Goal: Contribute content: Add original content to the website for others to see

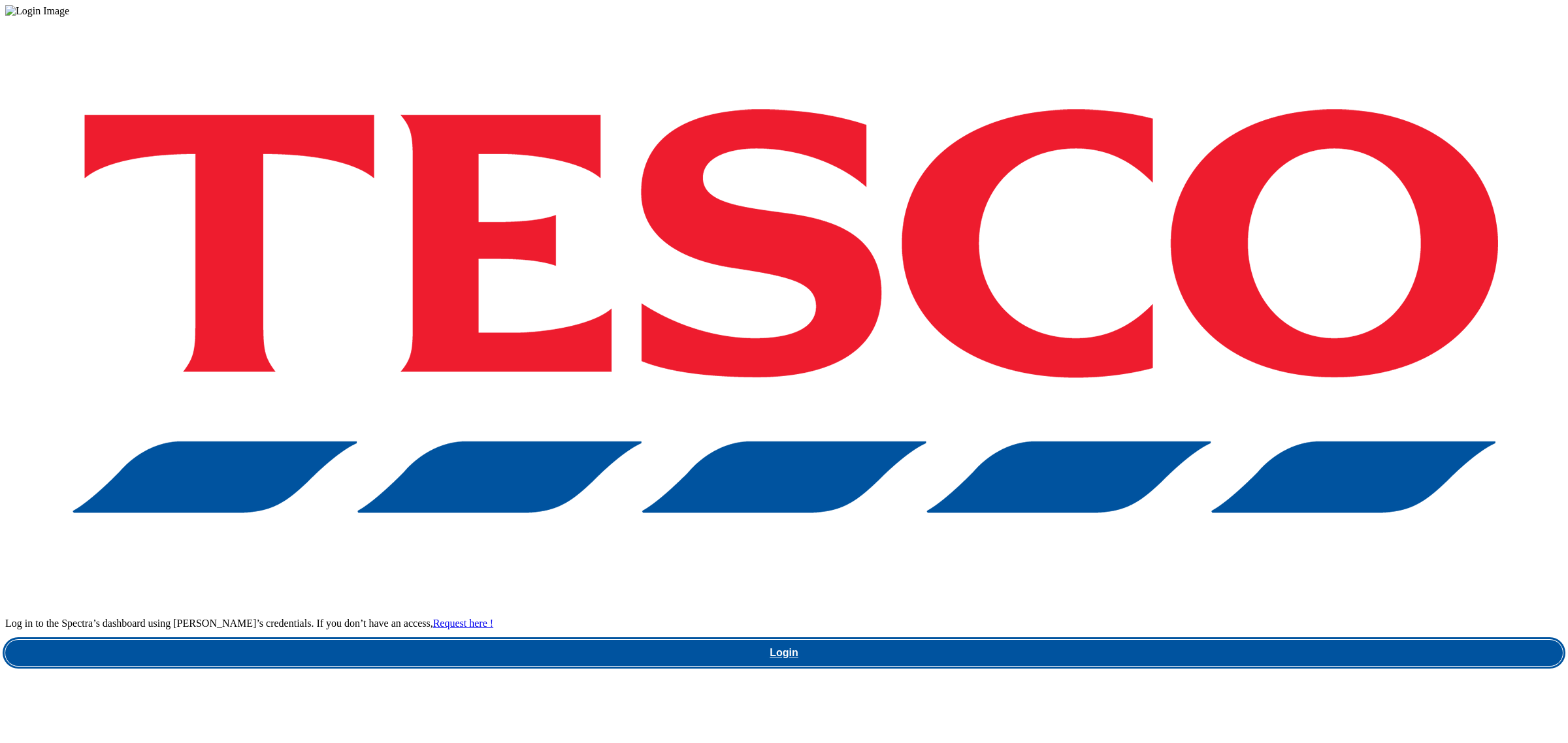
click at [1164, 640] on link "Login" at bounding box center [784, 653] width 1557 height 26
click at [1174, 640] on link "Login" at bounding box center [784, 653] width 1557 height 26
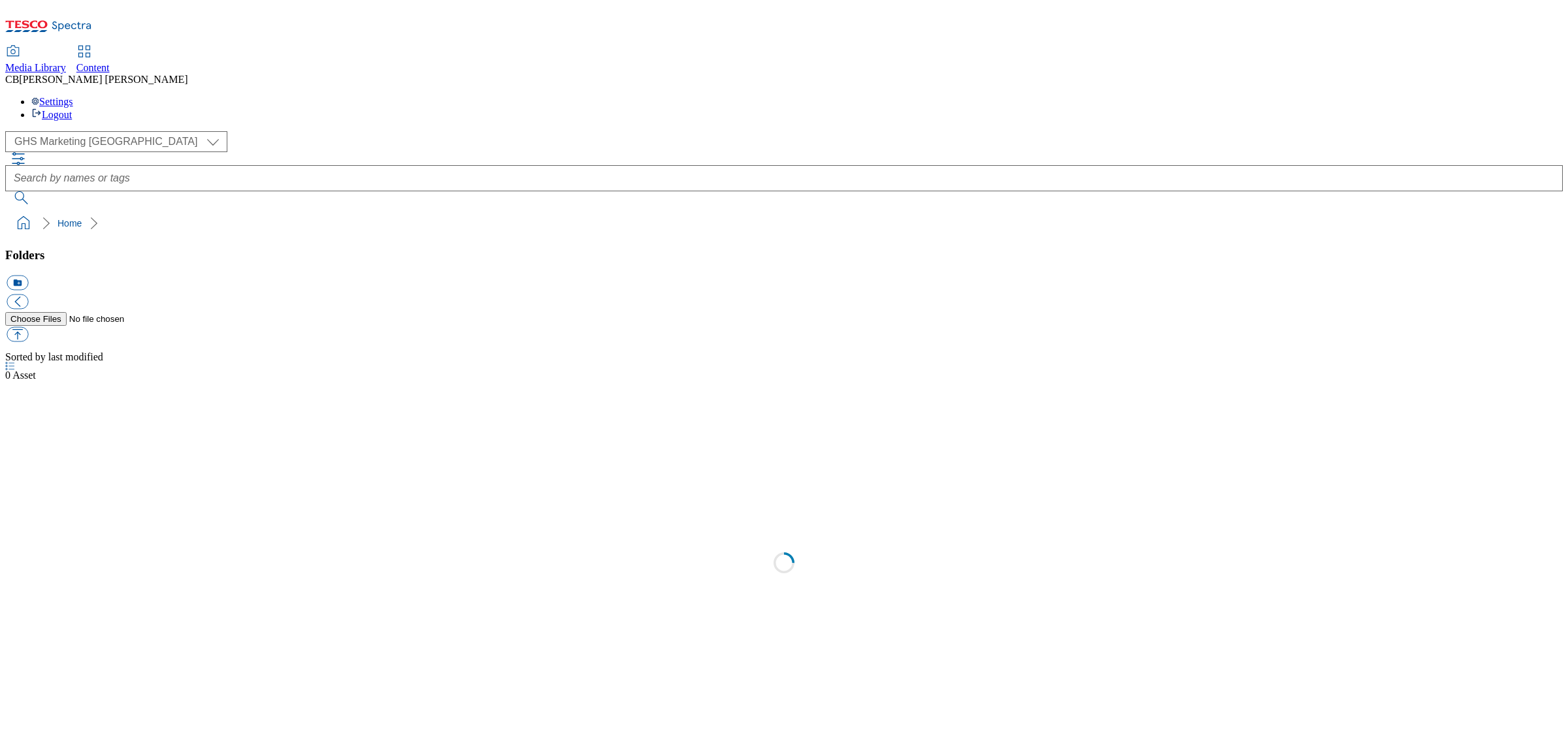
select select "flare-ghs-mktg"
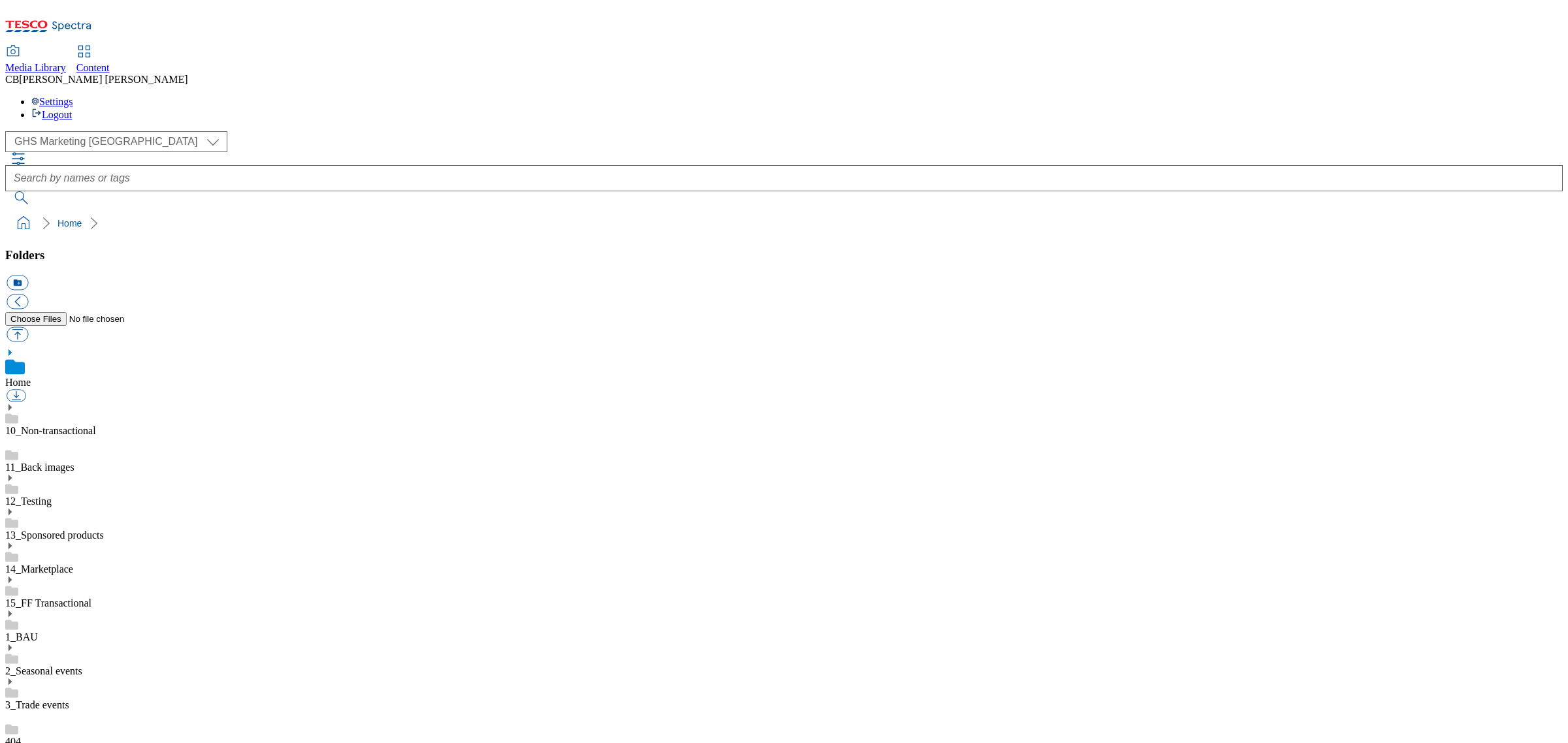
scroll to position [82, 0]
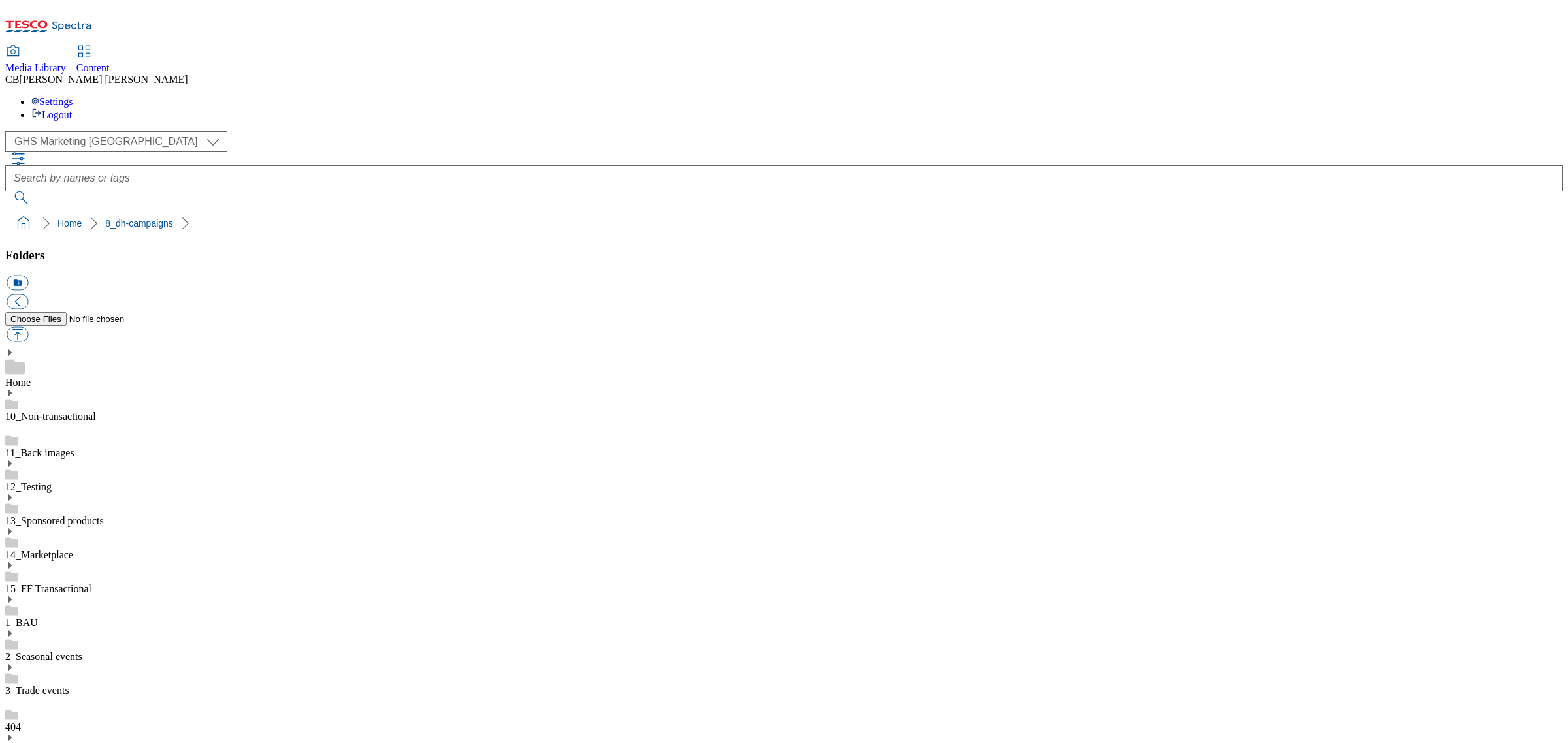
click at [28, 327] on button "button" at bounding box center [18, 335] width 22 height 15
type input "C:\fakepath\1758202613623-ad541615_Arla_BOB_LegoBrand_H_1184x333_V1.jpg"
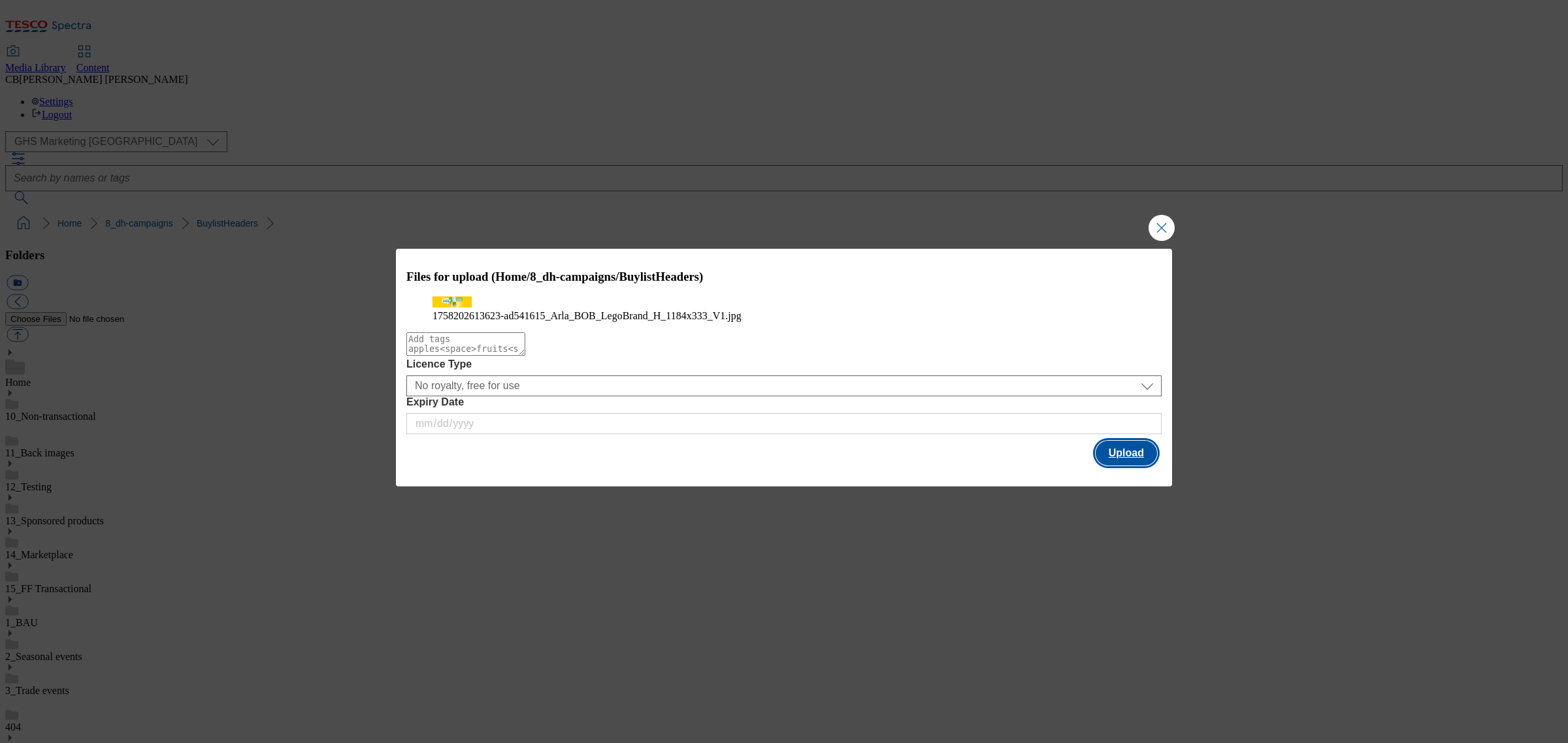
click at [1143, 465] on button "Upload" at bounding box center [1126, 453] width 61 height 25
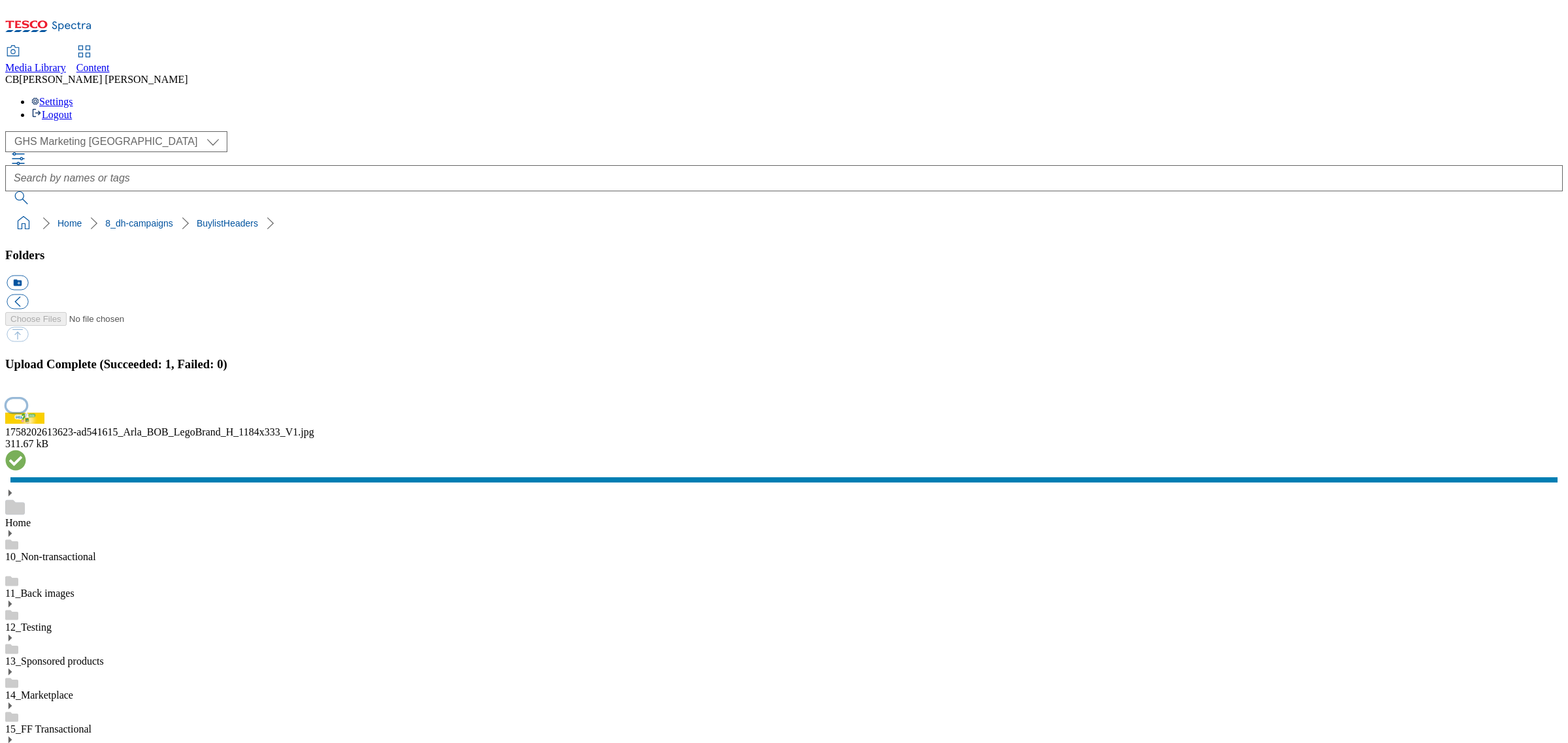
click at [26, 412] on button "button" at bounding box center [16, 405] width 20 height 12
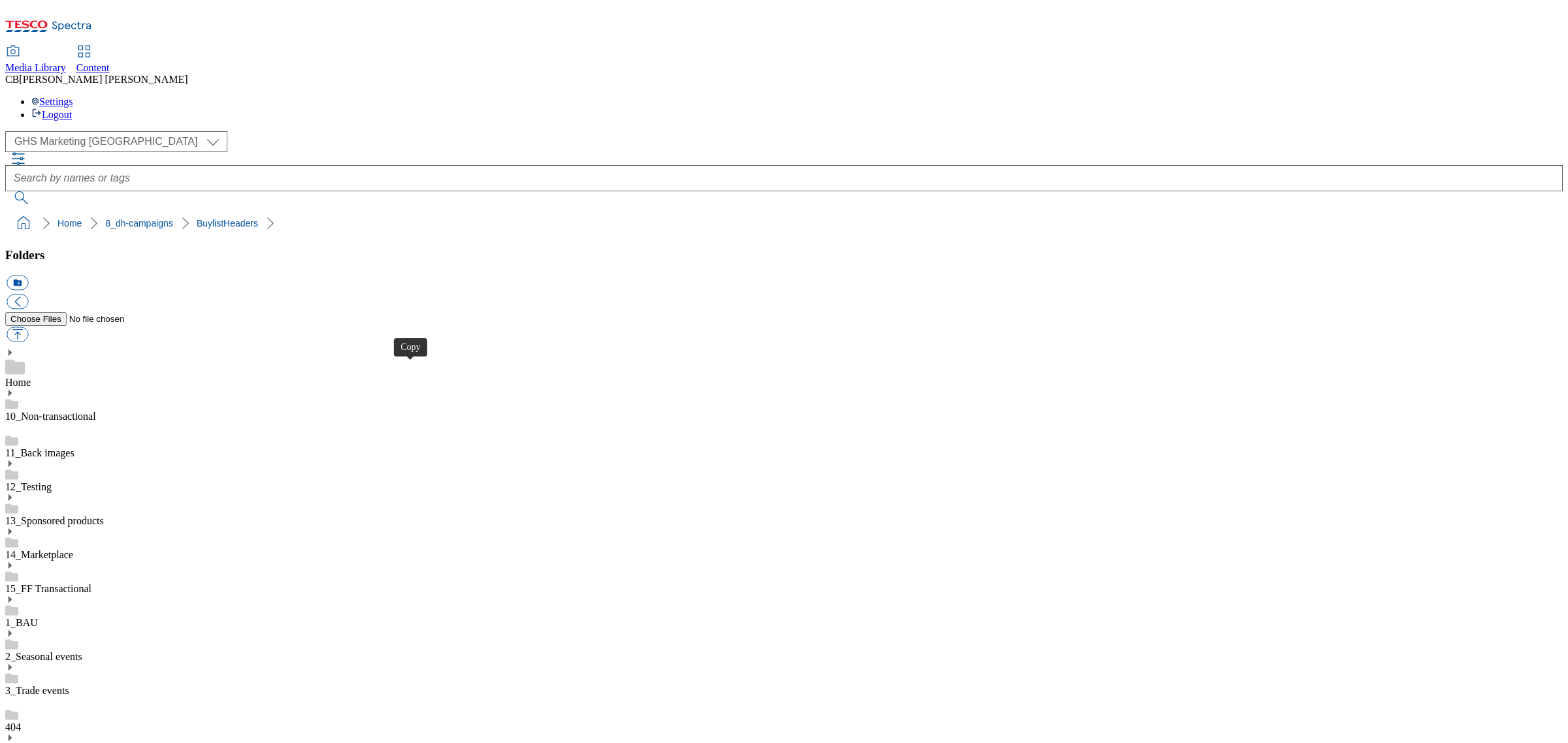
click at [28, 327] on button "button" at bounding box center [18, 335] width 22 height 15
type input "C:\fakepath\1758694867859-ad541615_Arla_BOB_LegoBrand_2560x320_V2.jpg"
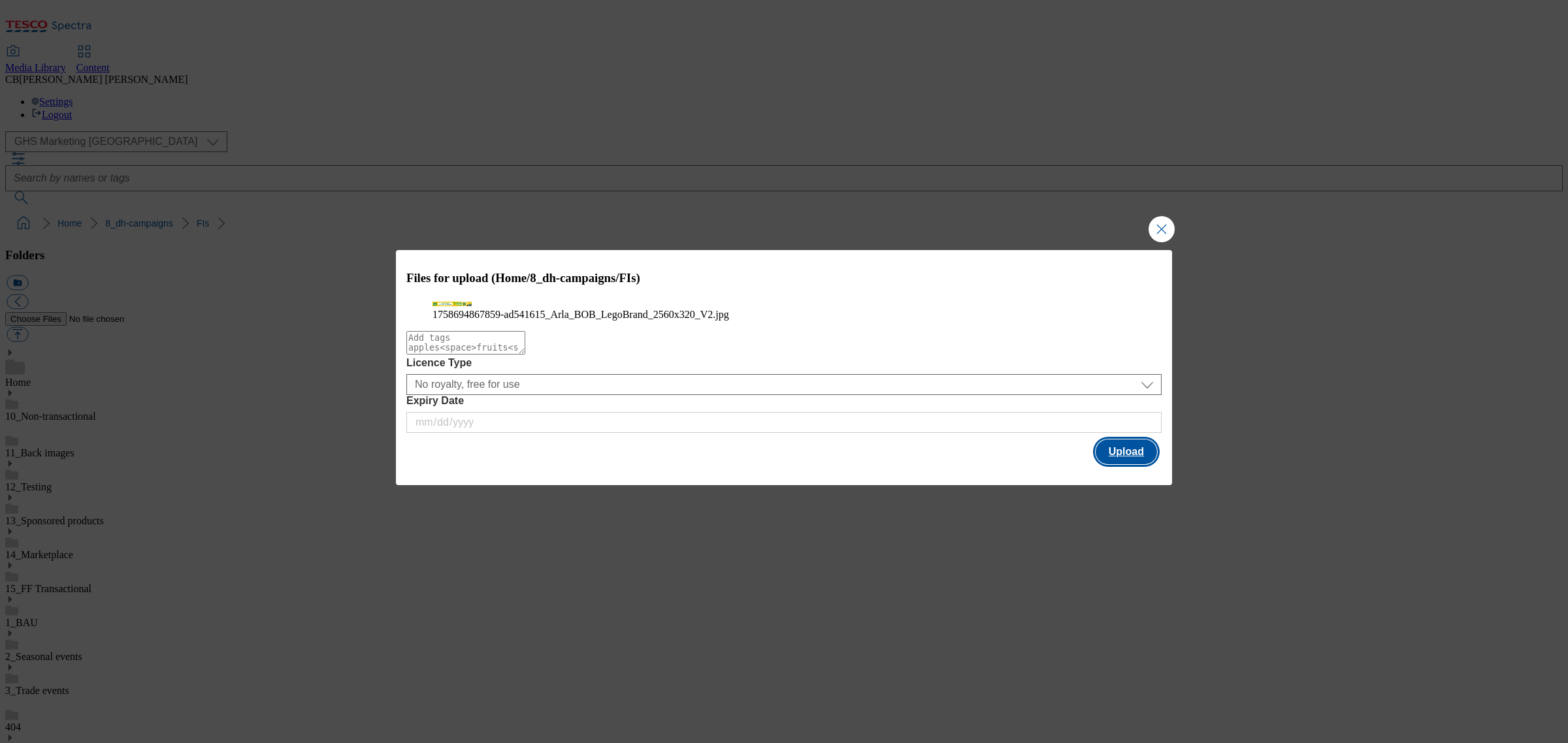
click at [1106, 464] on button "Upload" at bounding box center [1126, 452] width 61 height 25
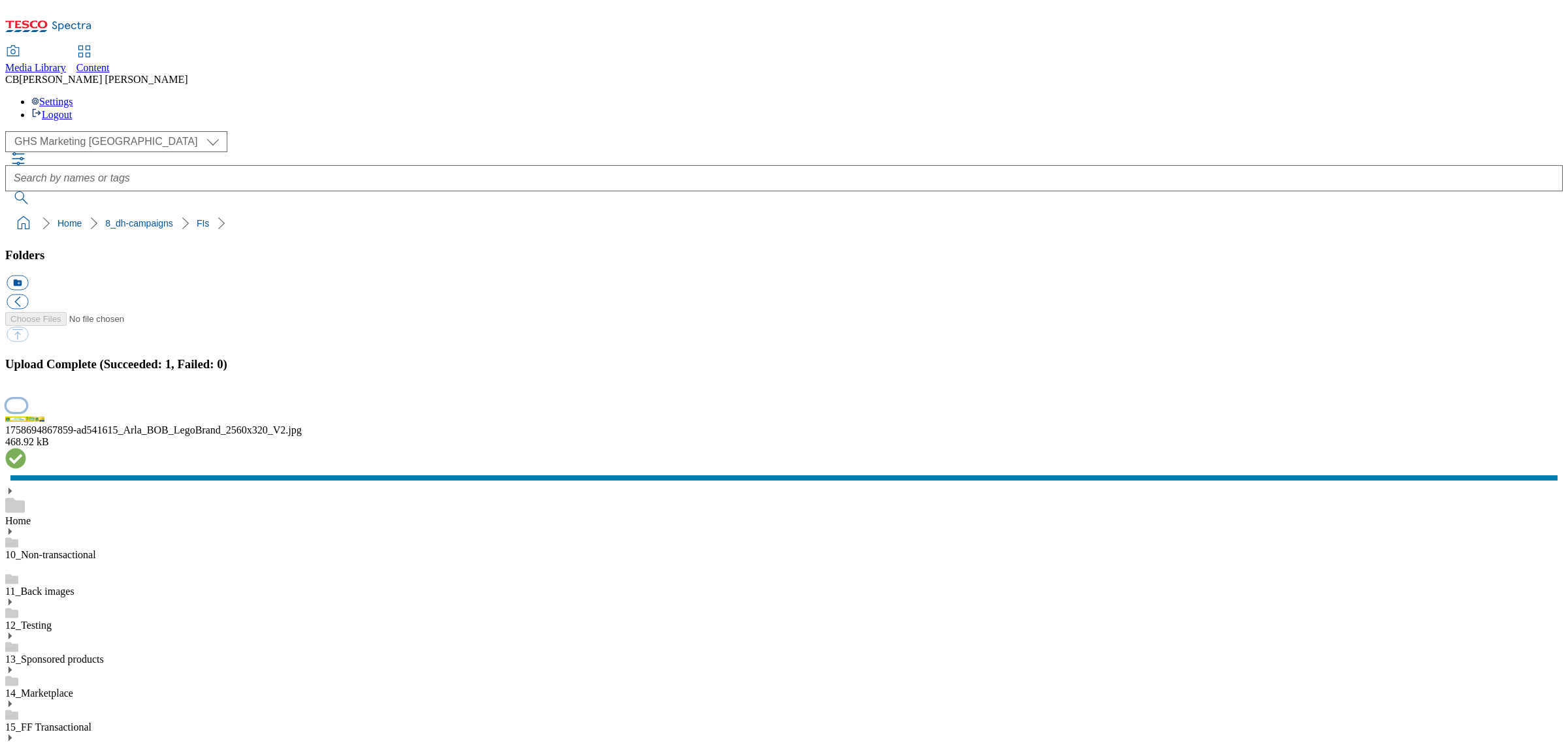
click at [26, 412] on button "button" at bounding box center [16, 405] width 20 height 12
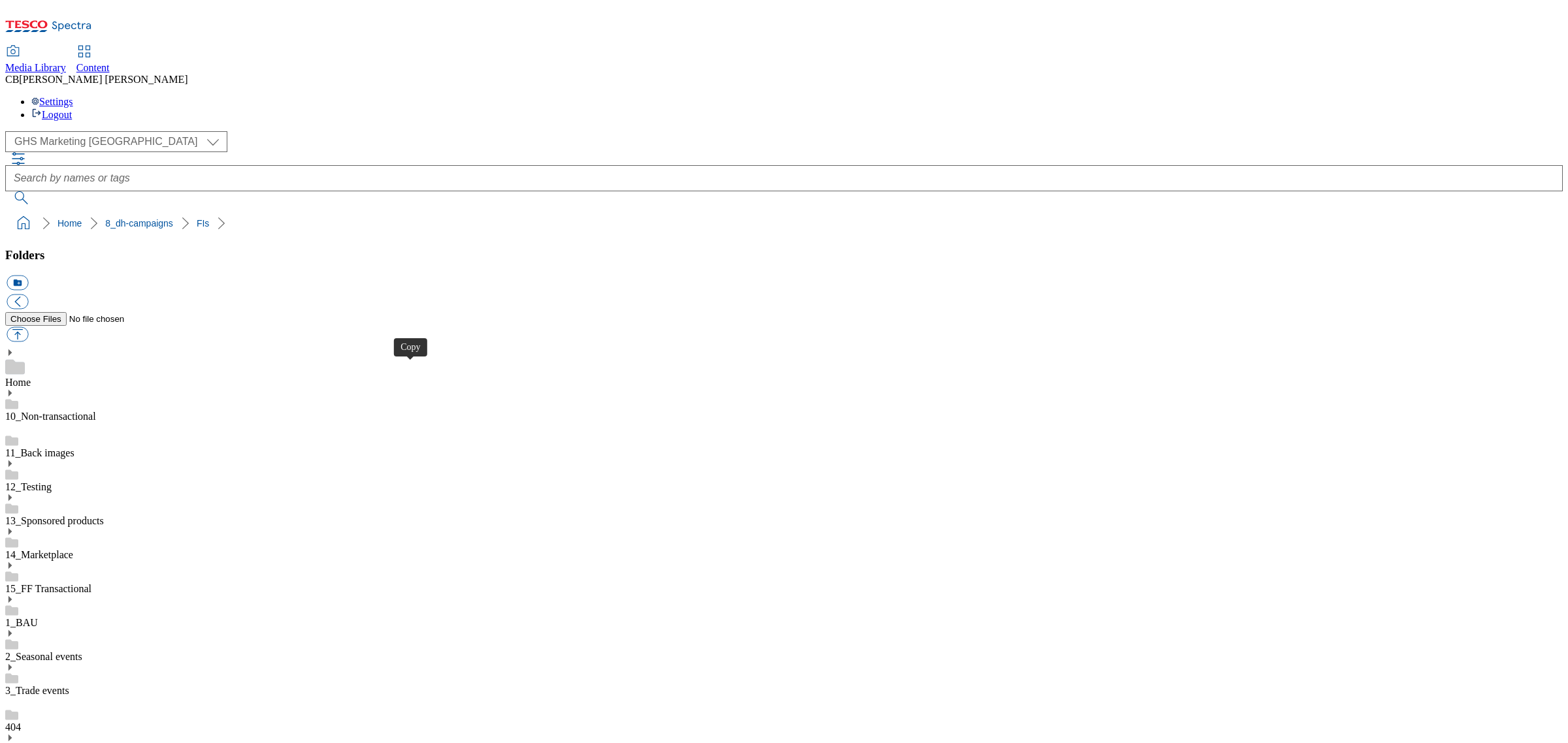
drag, startPoint x: 418, startPoint y: 376, endPoint x: 414, endPoint y: 360, distance: 16.5
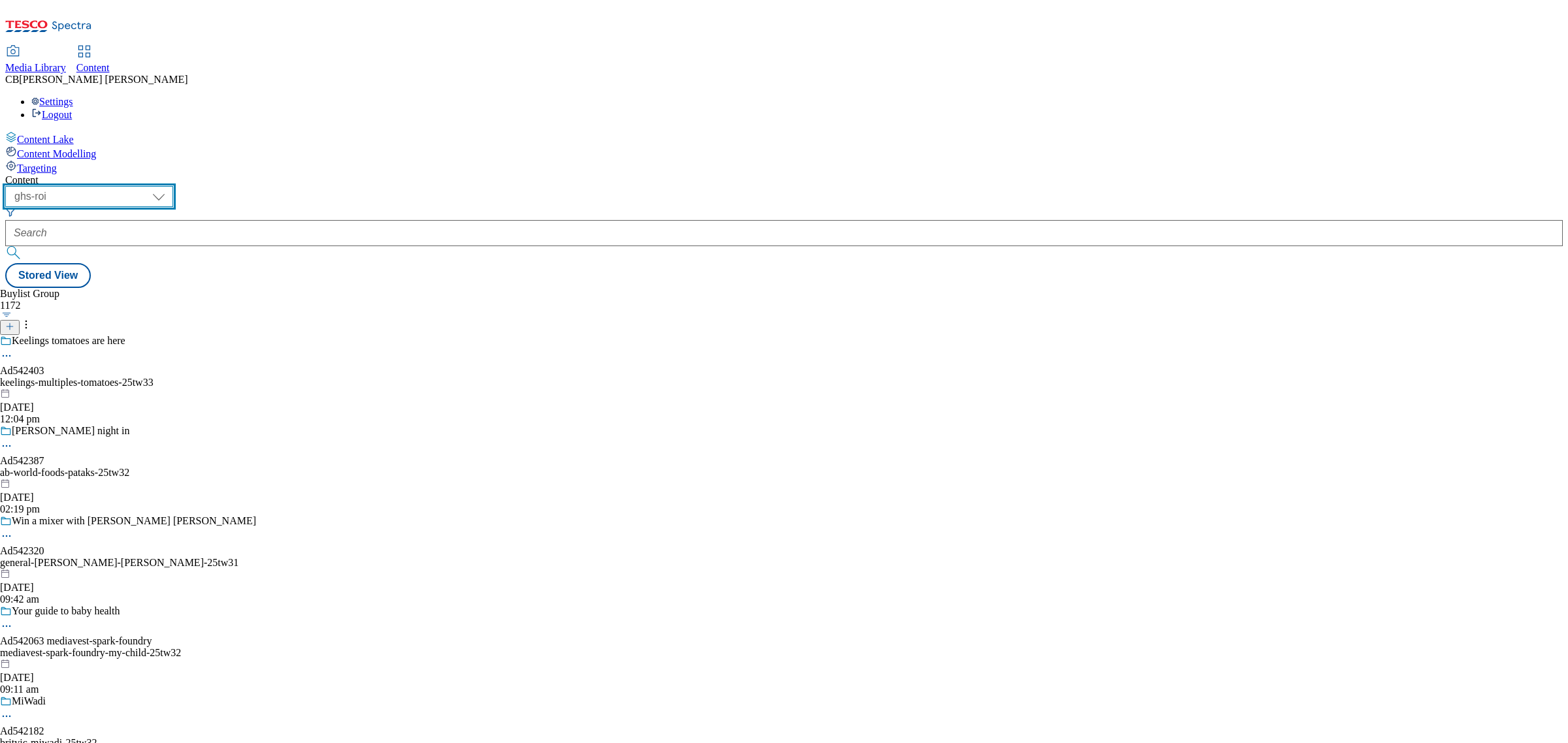
click at [173, 186] on select "ghs-roi ghs-uk" at bounding box center [89, 196] width 168 height 21
select select "ghs-uk"
click at [170, 186] on select "ghs-roi ghs-uk" at bounding box center [89, 196] width 168 height 21
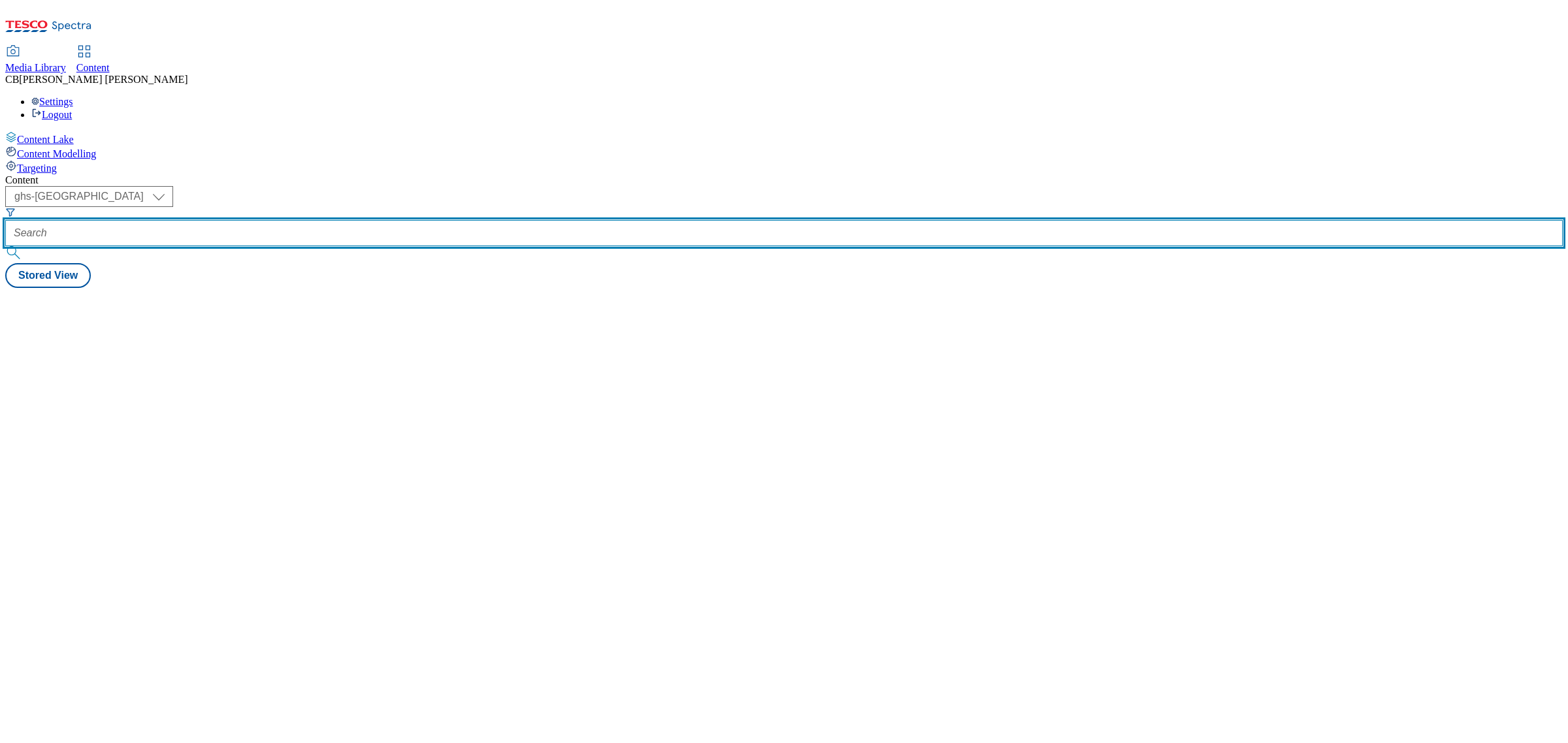
click at [311, 220] on input "text" at bounding box center [784, 233] width 1557 height 26
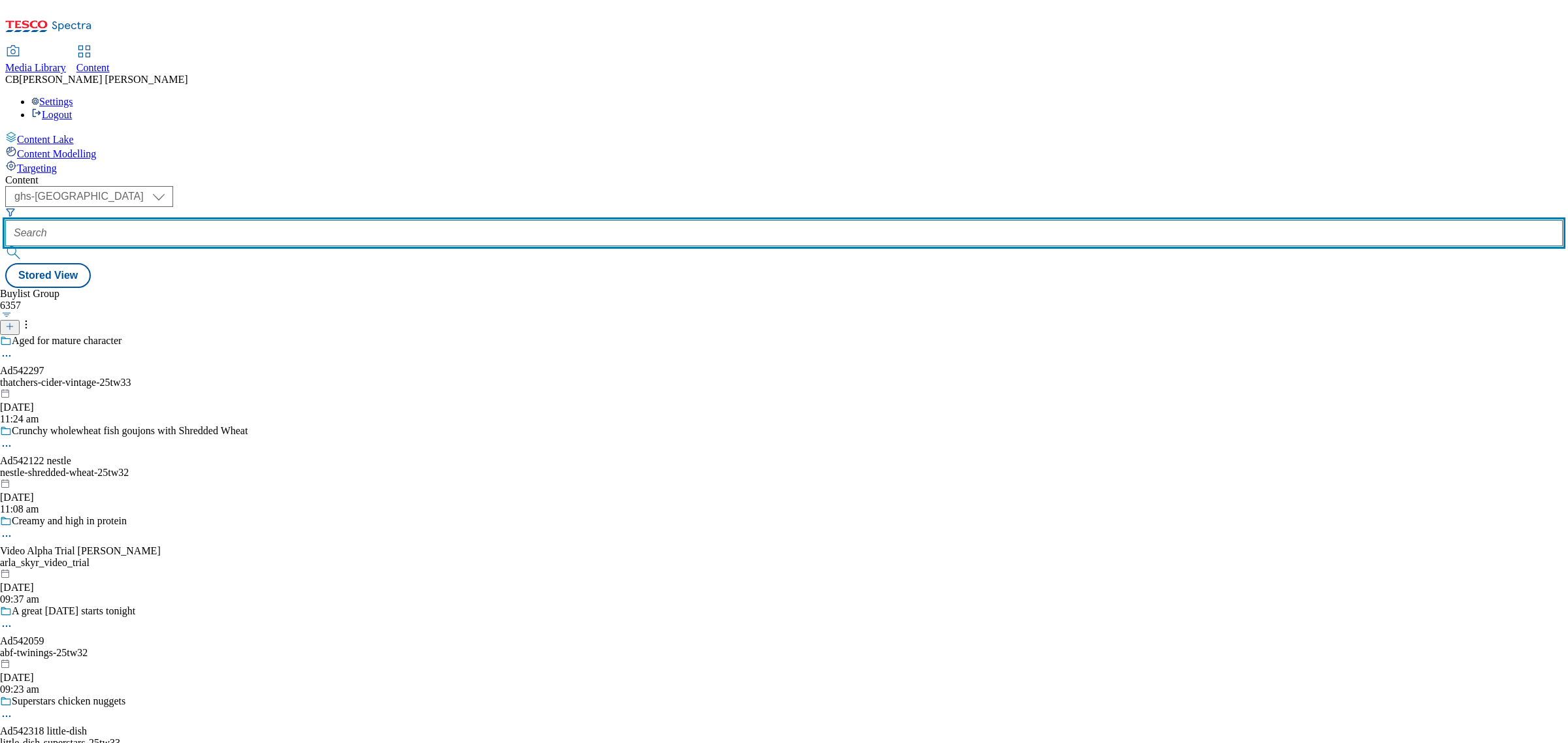
paste input "arla-bob-semi-skimmed-milk-25tw31"
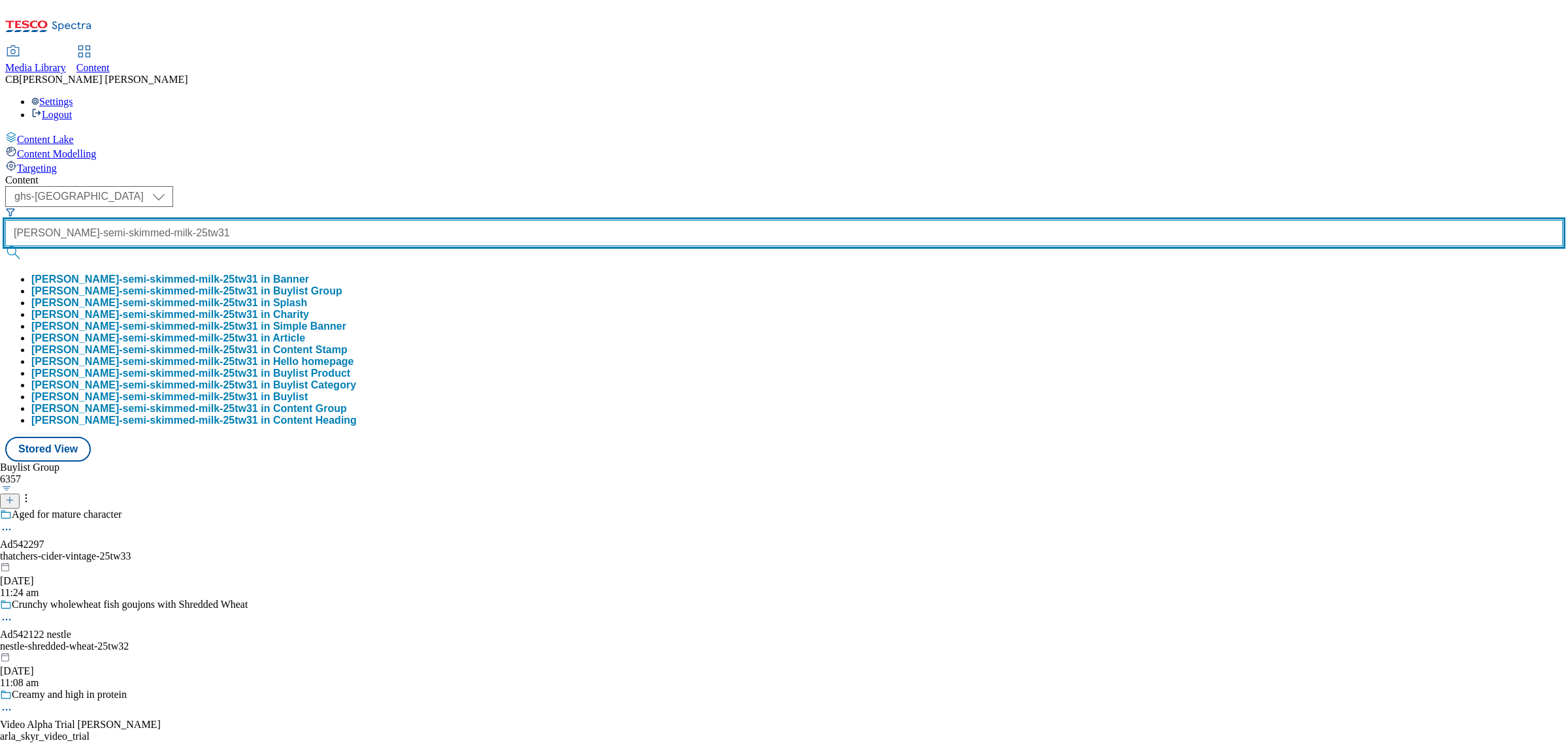
type input "arla-bob-semi-skimmed-milk-25tw31"
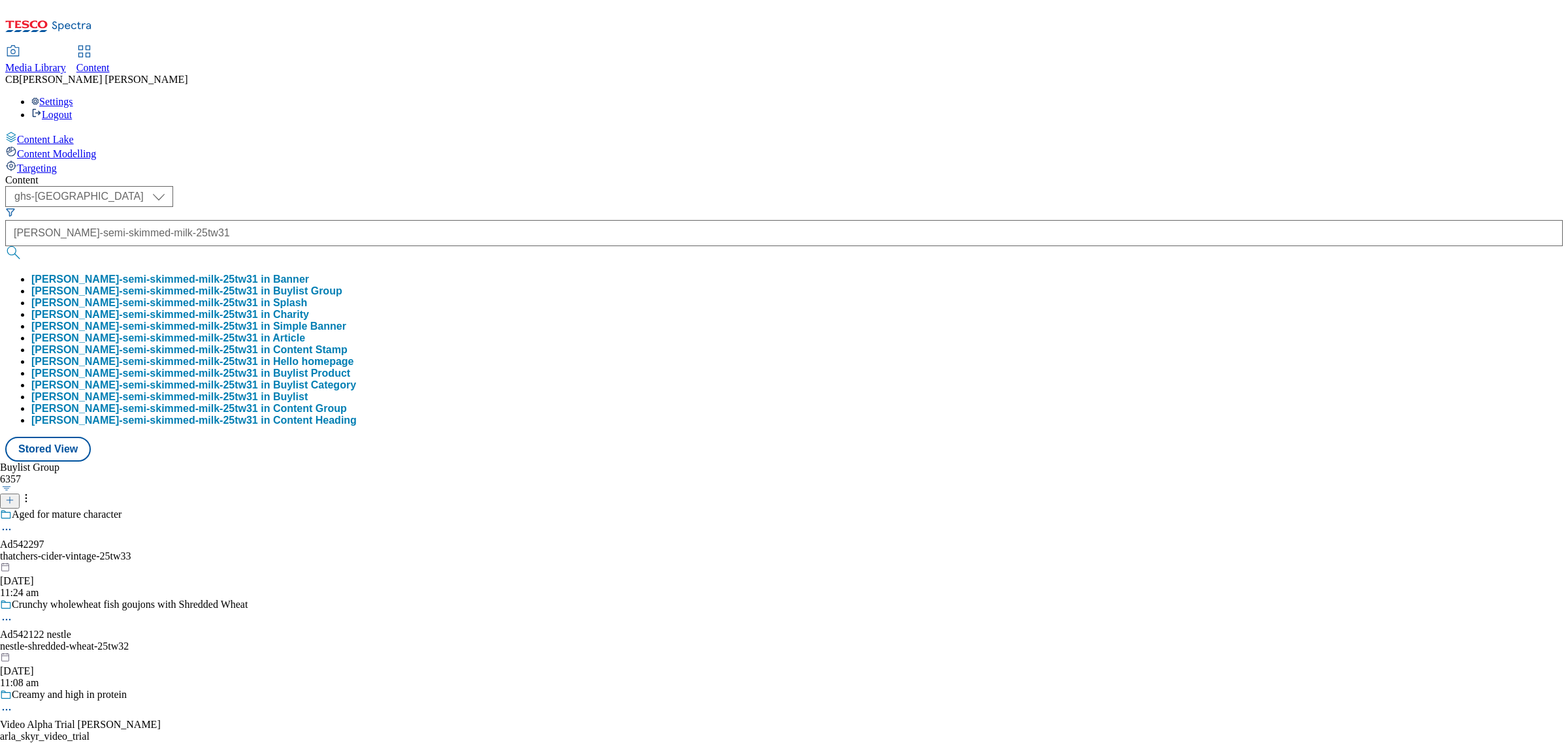
click at [338, 286] on button "arla-bob-semi-skimmed-milk-25tw31 in Buylist Group" at bounding box center [187, 291] width 311 height 11
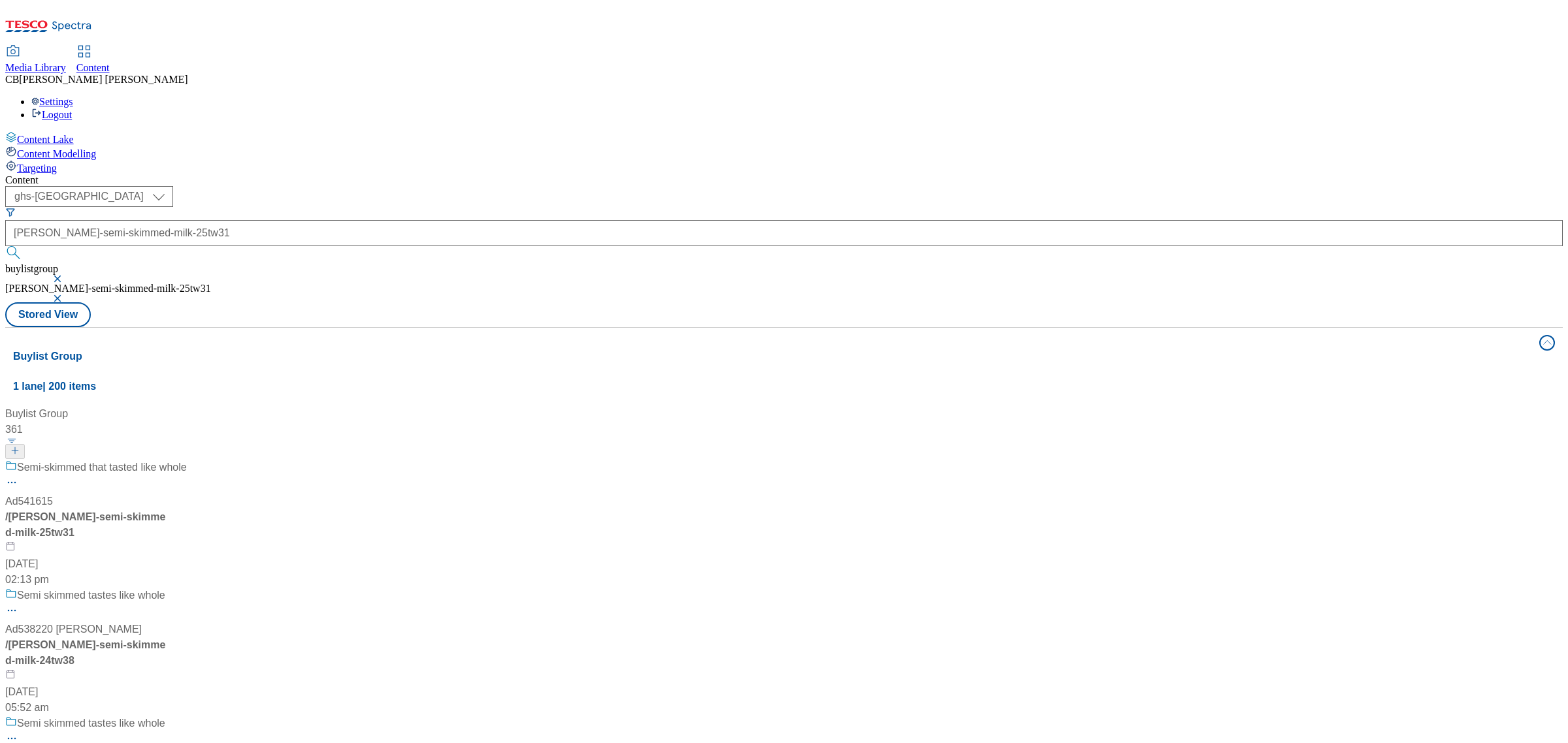
click at [187, 460] on div "Semi-skimmed that tasted like whole Ad541615 / arla-bob-semi-skimmed-milk-25tw3…" at bounding box center [96, 524] width 182 height 128
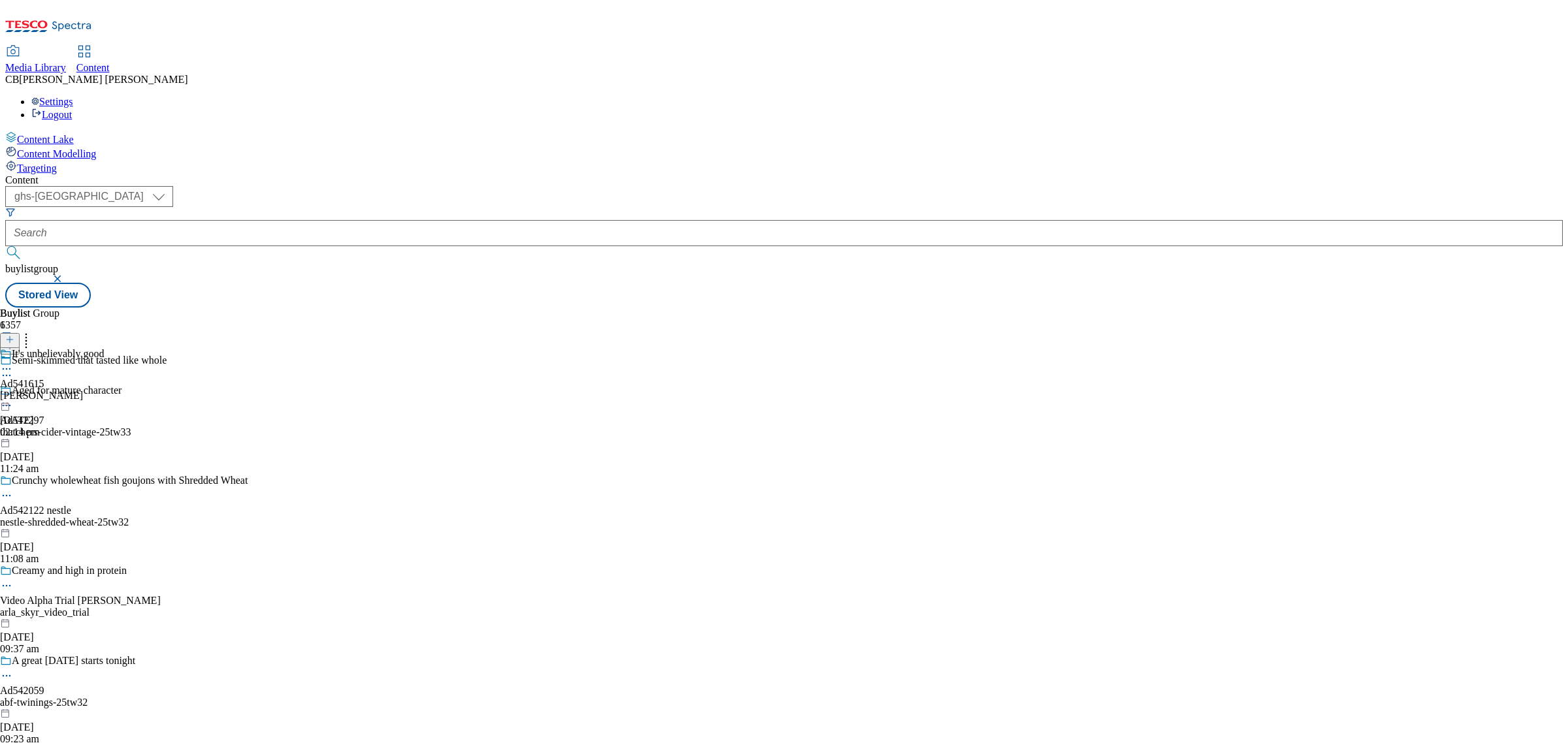
click at [13, 362] on icon at bounding box center [6, 368] width 13 height 13
click at [61, 389] on button "Edit" at bounding box center [43, 396] width 34 height 15
select select "tactical"
select select "supplier funded short term 1-3 weeks"
select select "dunnhumby"
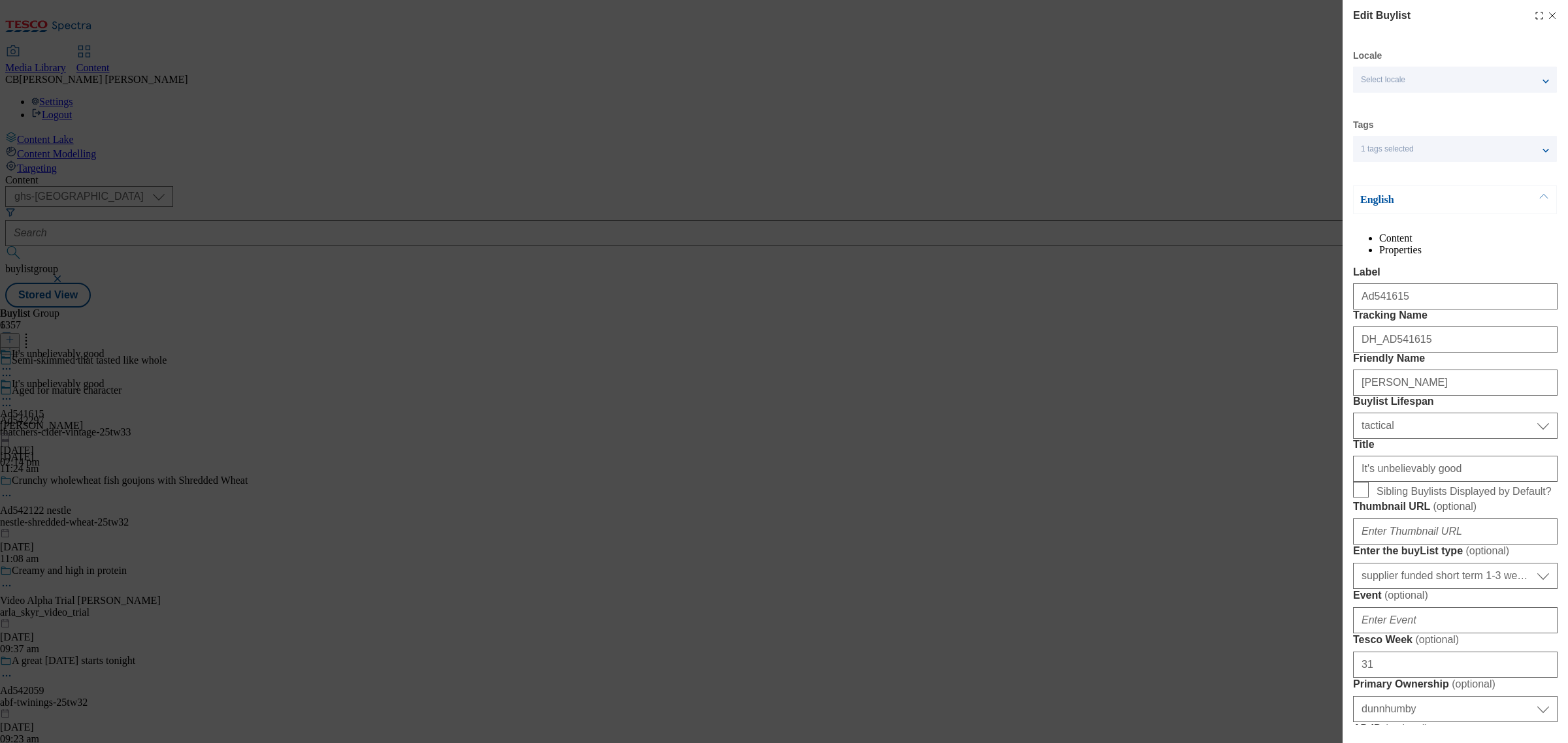
select select "Banner"
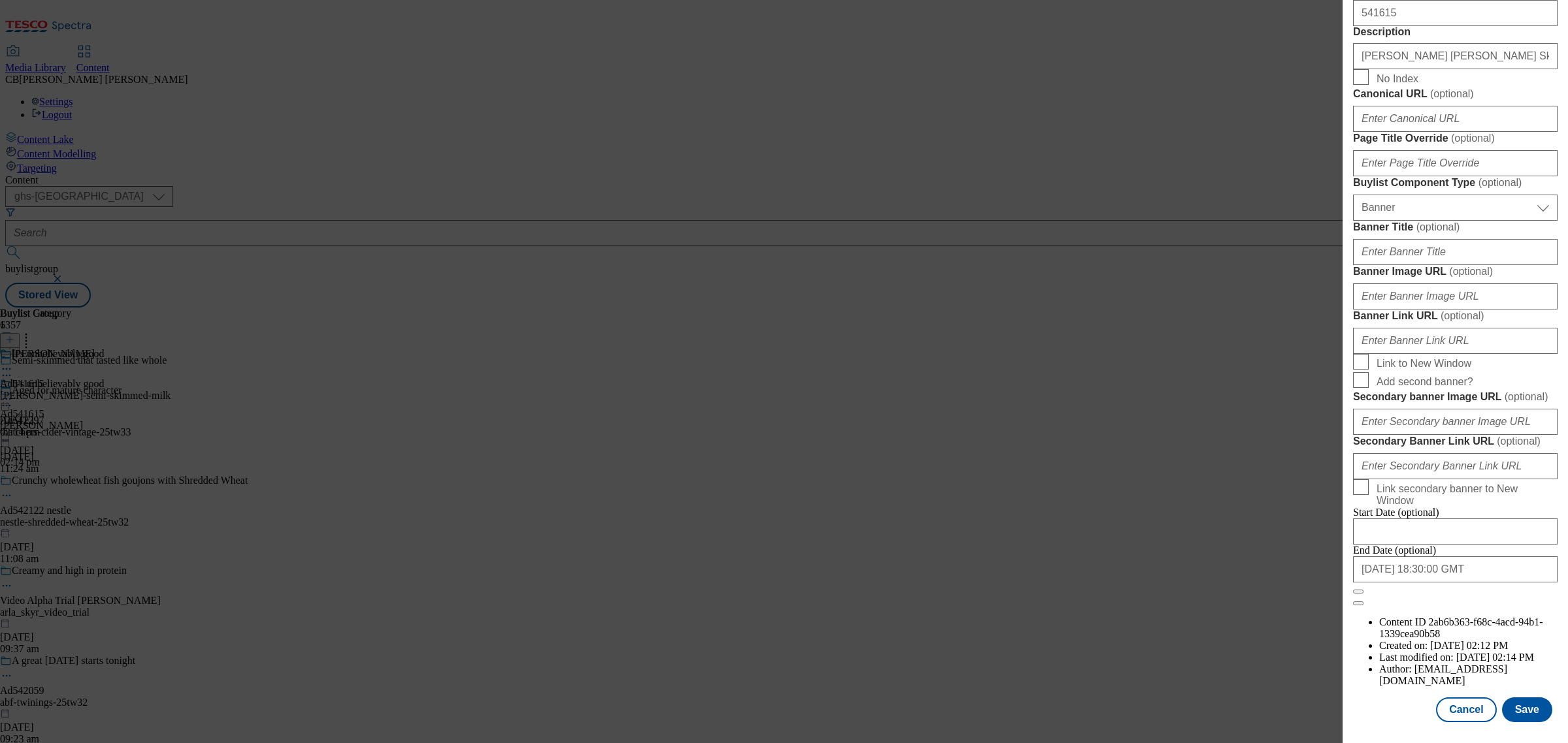
scroll to position [979, 0]
click at [1471, 310] on input "Banner Image URL ( optional )" at bounding box center [1455, 296] width 204 height 26
paste input "https://digitalcontent.api.tesco.com/v2/media/ghs-mktg/036f837a-a0c8-4817-97c3-…"
type input "https://digitalcontent.api.tesco.com/v2/media/ghs-mktg/036f837a-a0c8-4817-97c3-…"
click at [1491, 278] on label "Banner Image URL ( optional )" at bounding box center [1455, 271] width 204 height 13
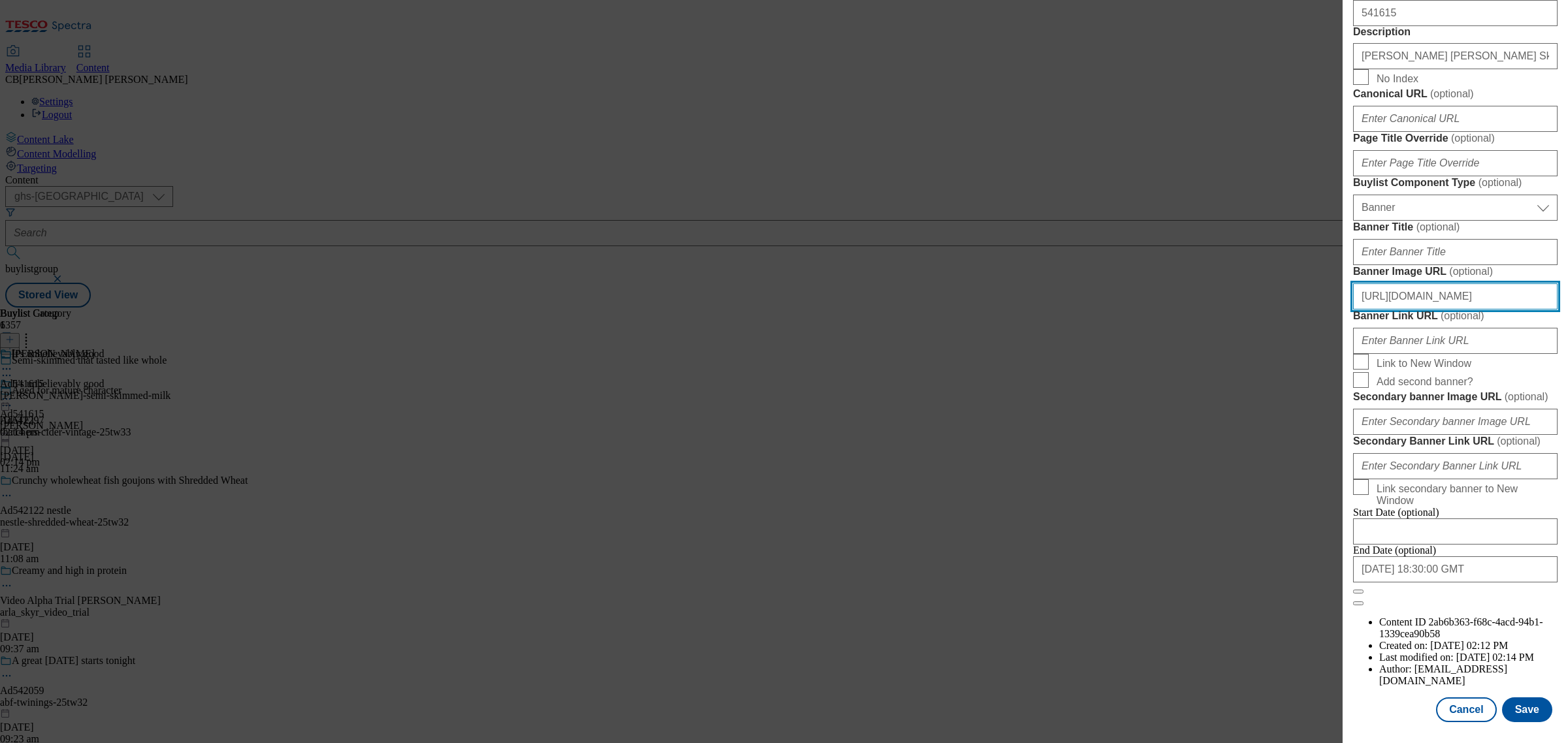
click at [1491, 310] on input "https://digitalcontent.api.tesco.com/v2/media/ghs-mktg/036f837a-a0c8-4817-97c3-…" at bounding box center [1455, 296] width 204 height 26
click at [1510, 709] on button "Save" at bounding box center [1527, 710] width 51 height 25
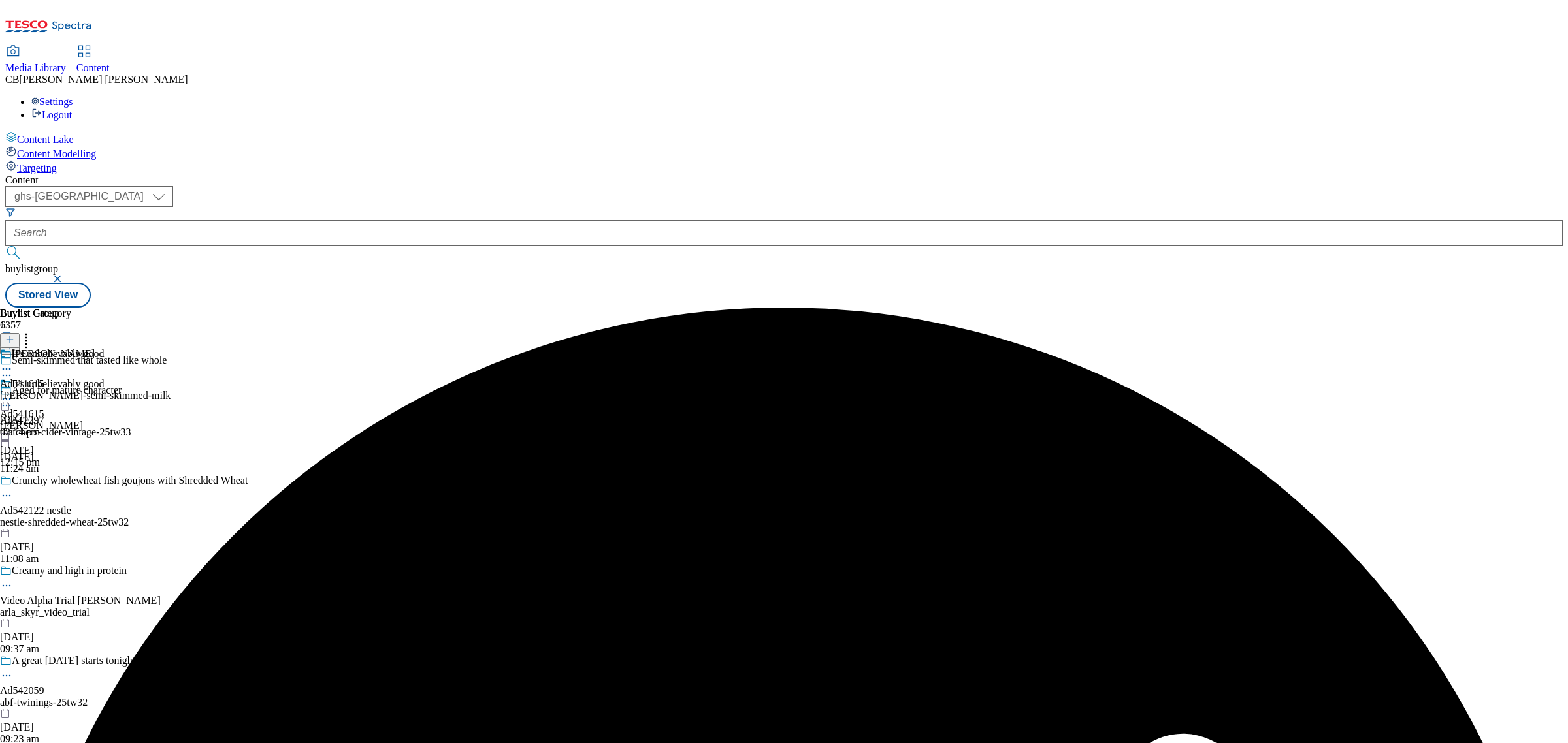
click at [13, 393] on icon at bounding box center [6, 399] width 13 height 13
click at [71, 482] on span "Preview" at bounding box center [56, 487] width 31 height 10
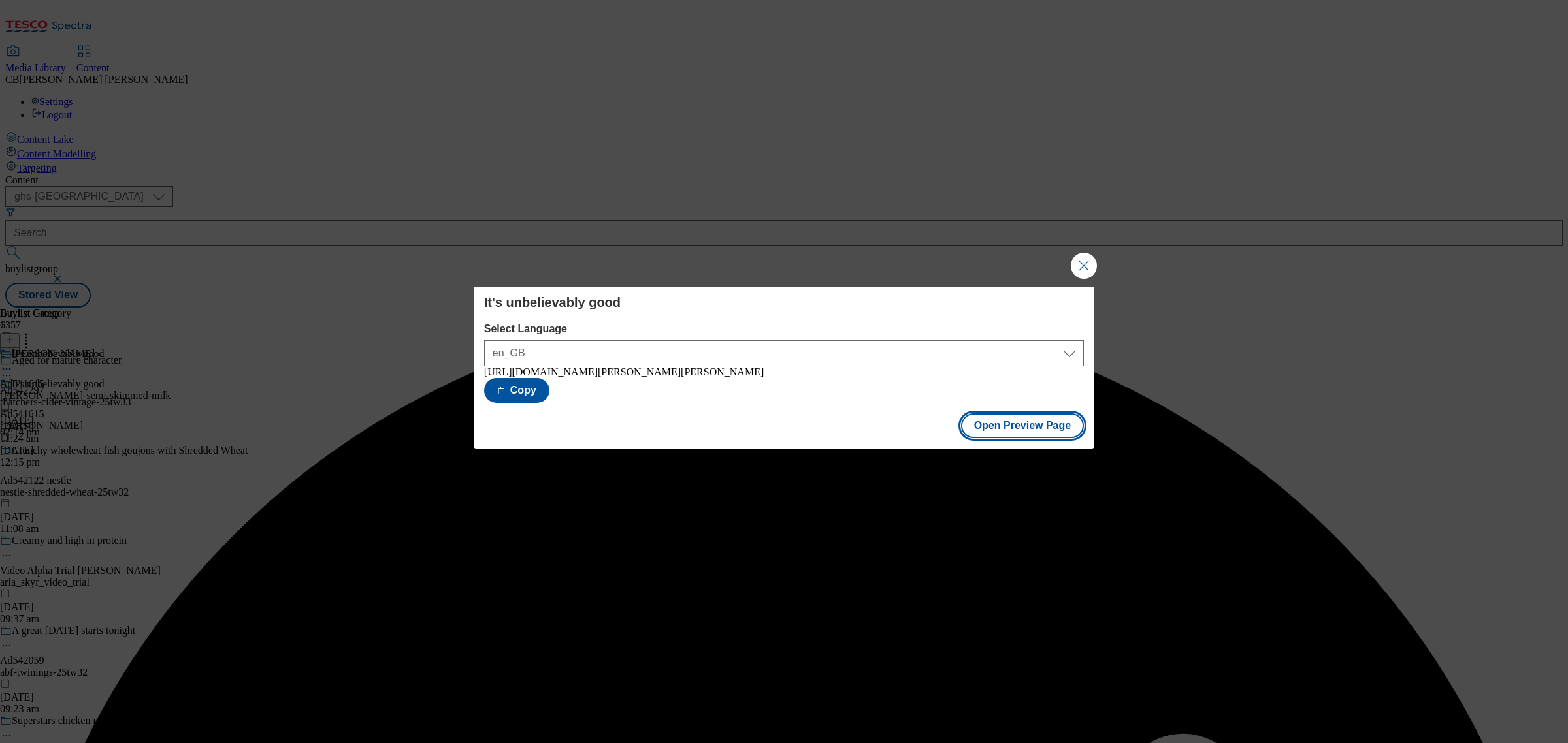
click at [1030, 422] on button "Open Preview Page" at bounding box center [1022, 426] width 123 height 25
click at [1080, 255] on button "Close Modal" at bounding box center [1084, 265] width 26 height 26
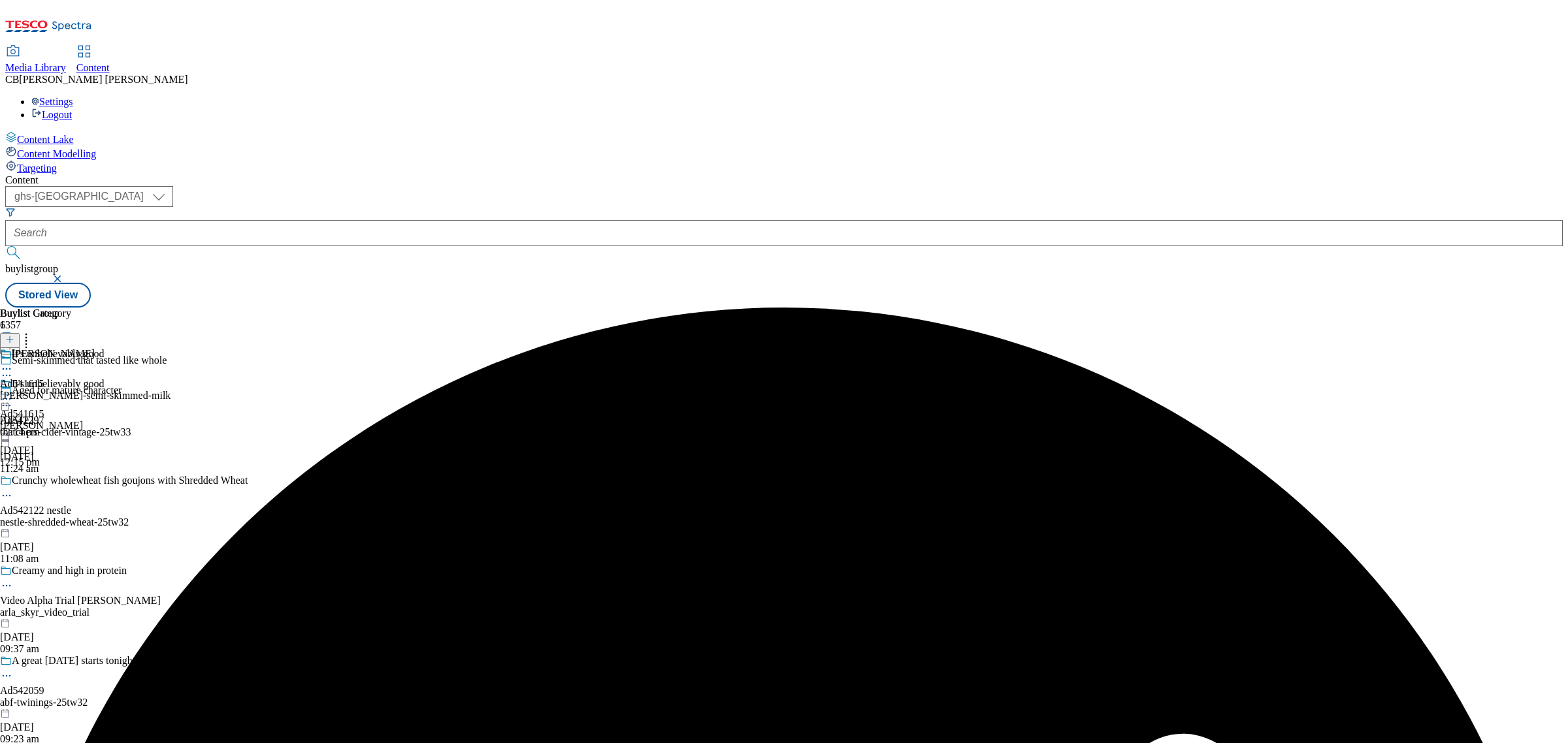
click at [13, 393] on icon at bounding box center [6, 399] width 13 height 13
click at [69, 527] on span "Publish" at bounding box center [55, 531] width 29 height 10
